Goal: Understand process/instructions: Learn how to perform a task or action

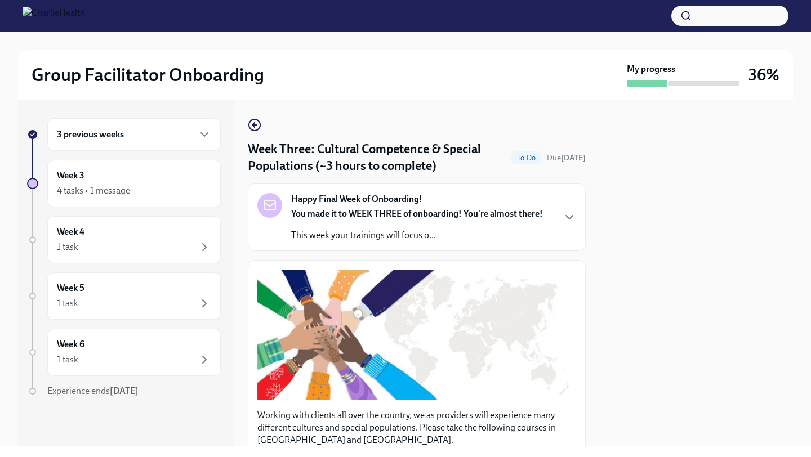
click at [175, 133] on div "3 previous weeks" at bounding box center [134, 135] width 154 height 14
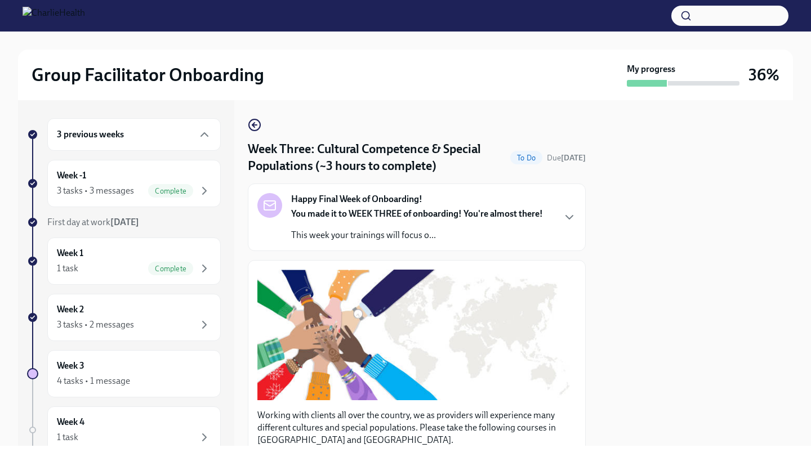
click at [178, 123] on div "3 previous weeks" at bounding box center [133, 134] width 173 height 33
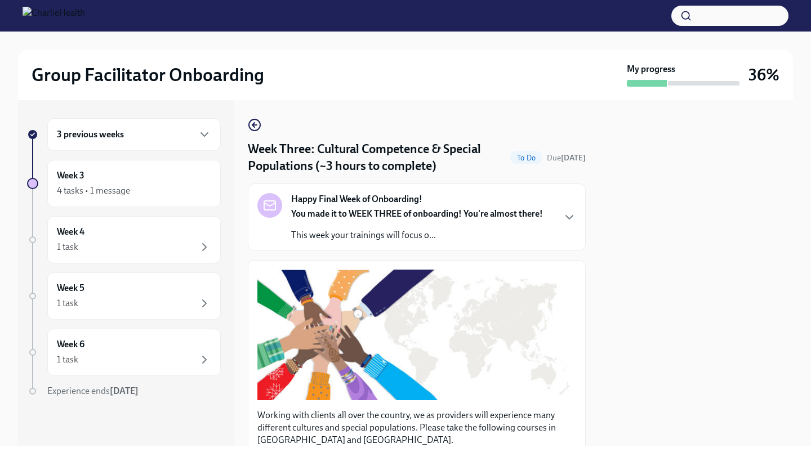
click at [178, 123] on div "3 previous weeks" at bounding box center [133, 134] width 173 height 33
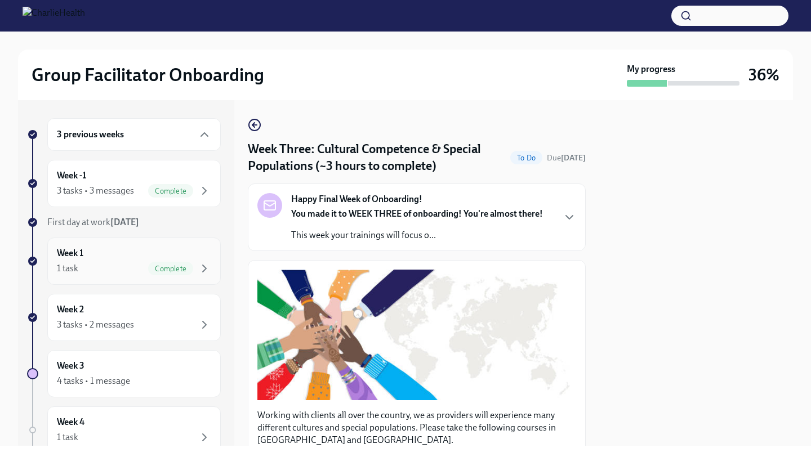
scroll to position [43, 0]
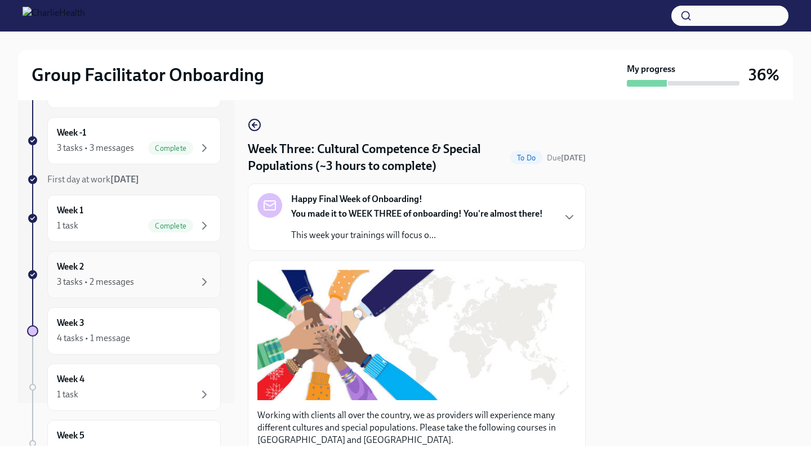
click at [160, 288] on div "3 tasks • 2 messages" at bounding box center [134, 282] width 154 height 14
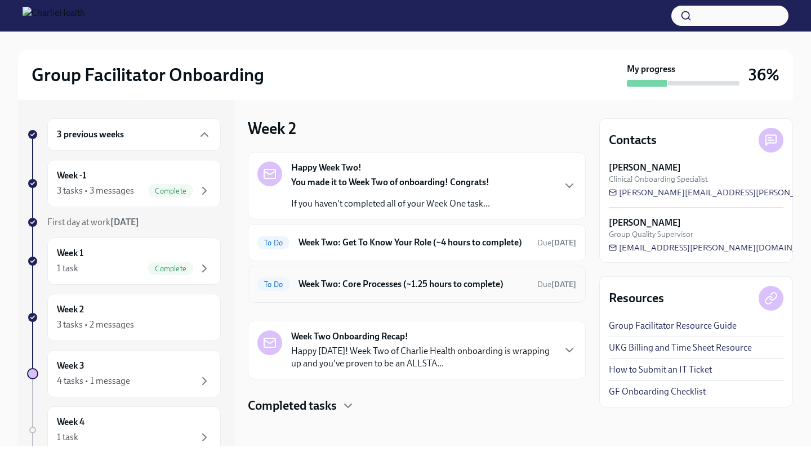
scroll to position [16, 0]
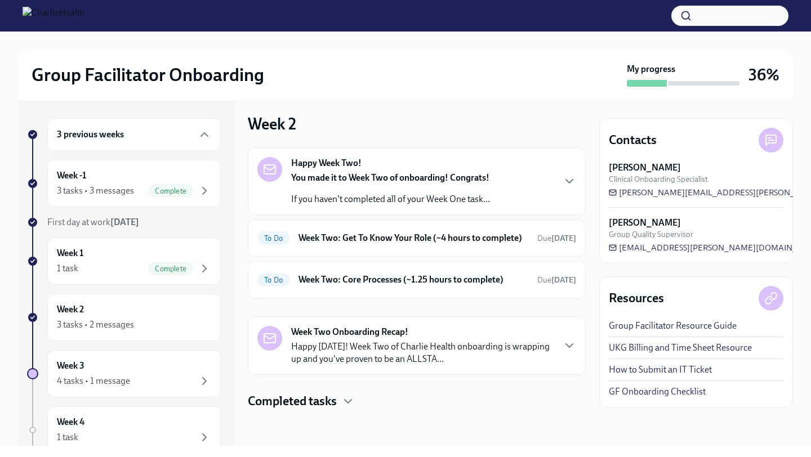
click at [494, 358] on p "Happy [DATE]! Week Two of Charlie Health onboarding is wrapping up and you've p…" at bounding box center [422, 353] width 262 height 25
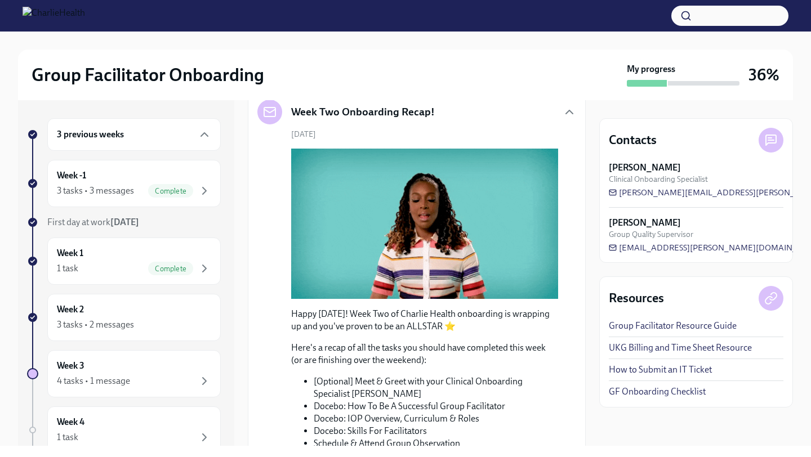
scroll to position [72, 0]
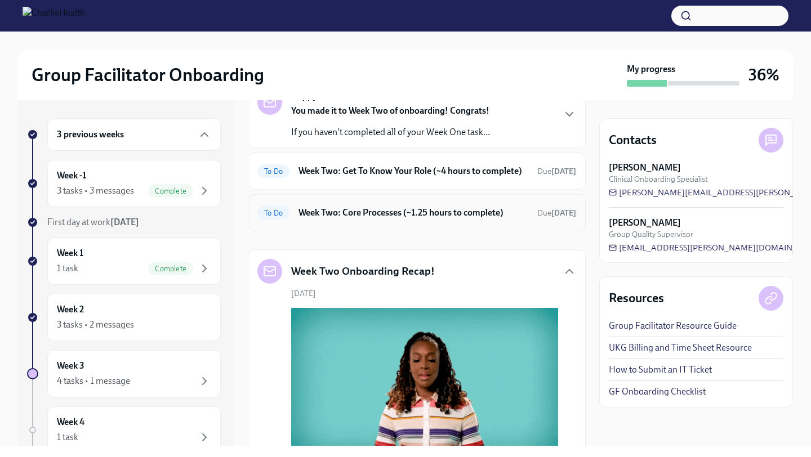
click at [496, 231] on div "To Do Week Two: Core Processes (~1.25 hours to complete) Due [DATE]" at bounding box center [417, 212] width 338 height 37
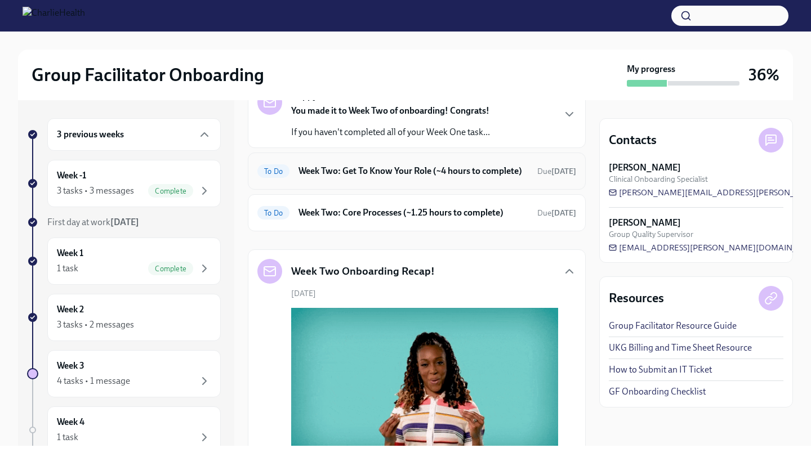
click at [489, 172] on h6 "Week Two: Get To Know Your Role (~4 hours to complete)" at bounding box center [413, 171] width 230 height 12
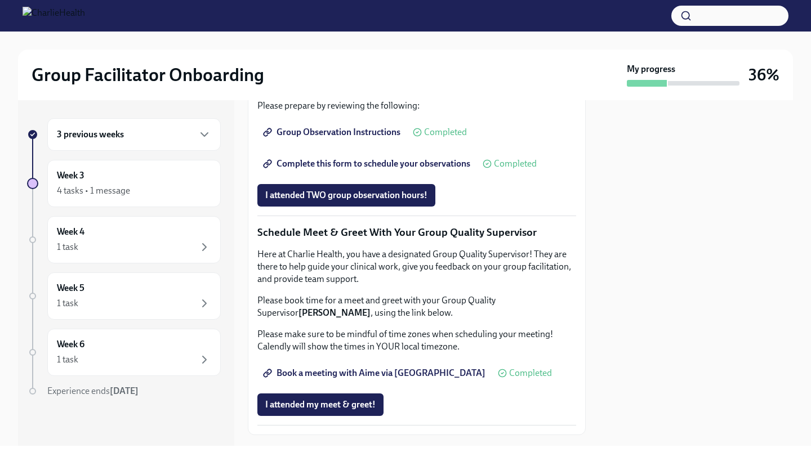
scroll to position [776, 0]
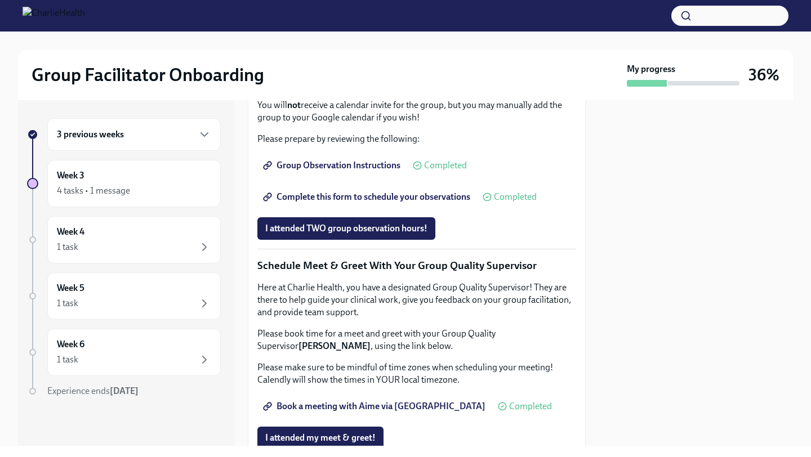
click at [370, 171] on span "Group Observation Instructions" at bounding box center [332, 165] width 135 height 11
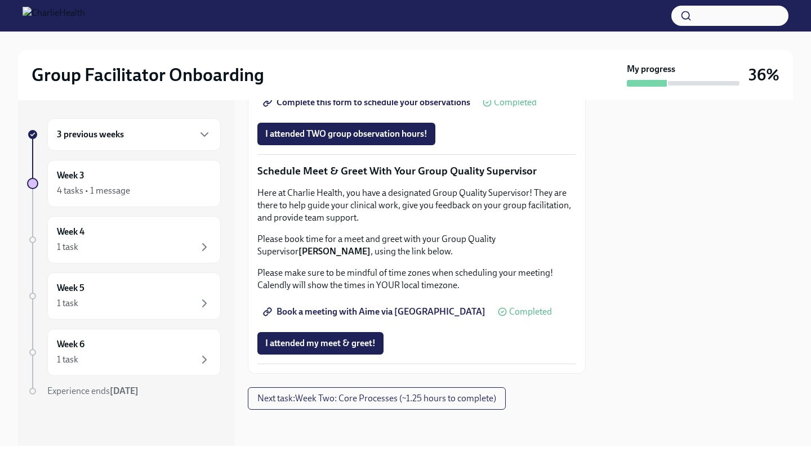
scroll to position [879, 0]
click at [352, 77] on span "Group Observation Instructions" at bounding box center [332, 70] width 135 height 11
click at [409, 114] on link "Complete this form to schedule your observations" at bounding box center [367, 102] width 221 height 23
click at [86, 189] on div "4 tasks • 1 message" at bounding box center [93, 191] width 73 height 12
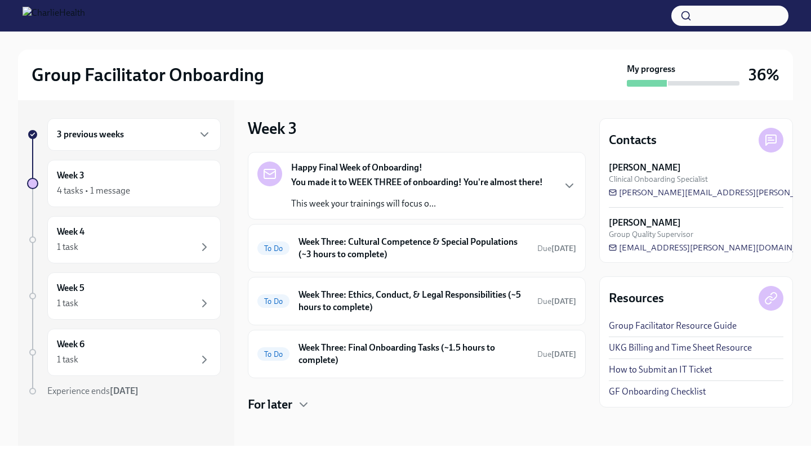
click at [552, 197] on div "Happy Final Week of Onboarding! You made it to WEEK THREE of onboarding! You're…" at bounding box center [416, 186] width 319 height 48
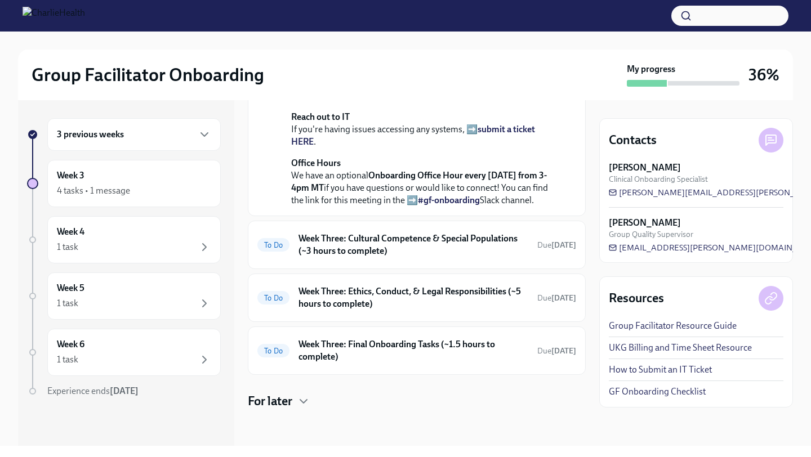
scroll to position [426, 0]
